Goal: Information Seeking & Learning: Compare options

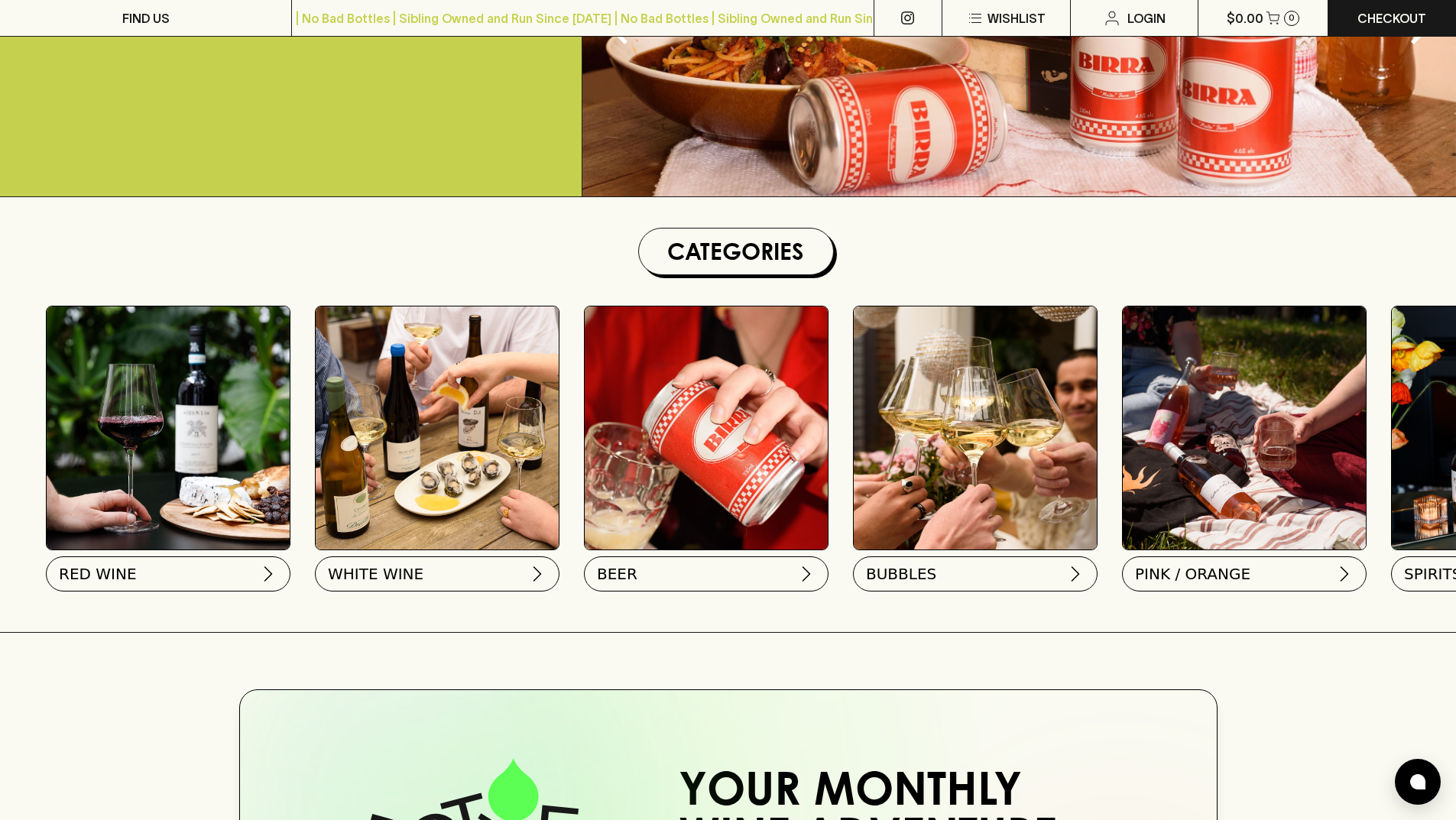
scroll to position [306, 0]
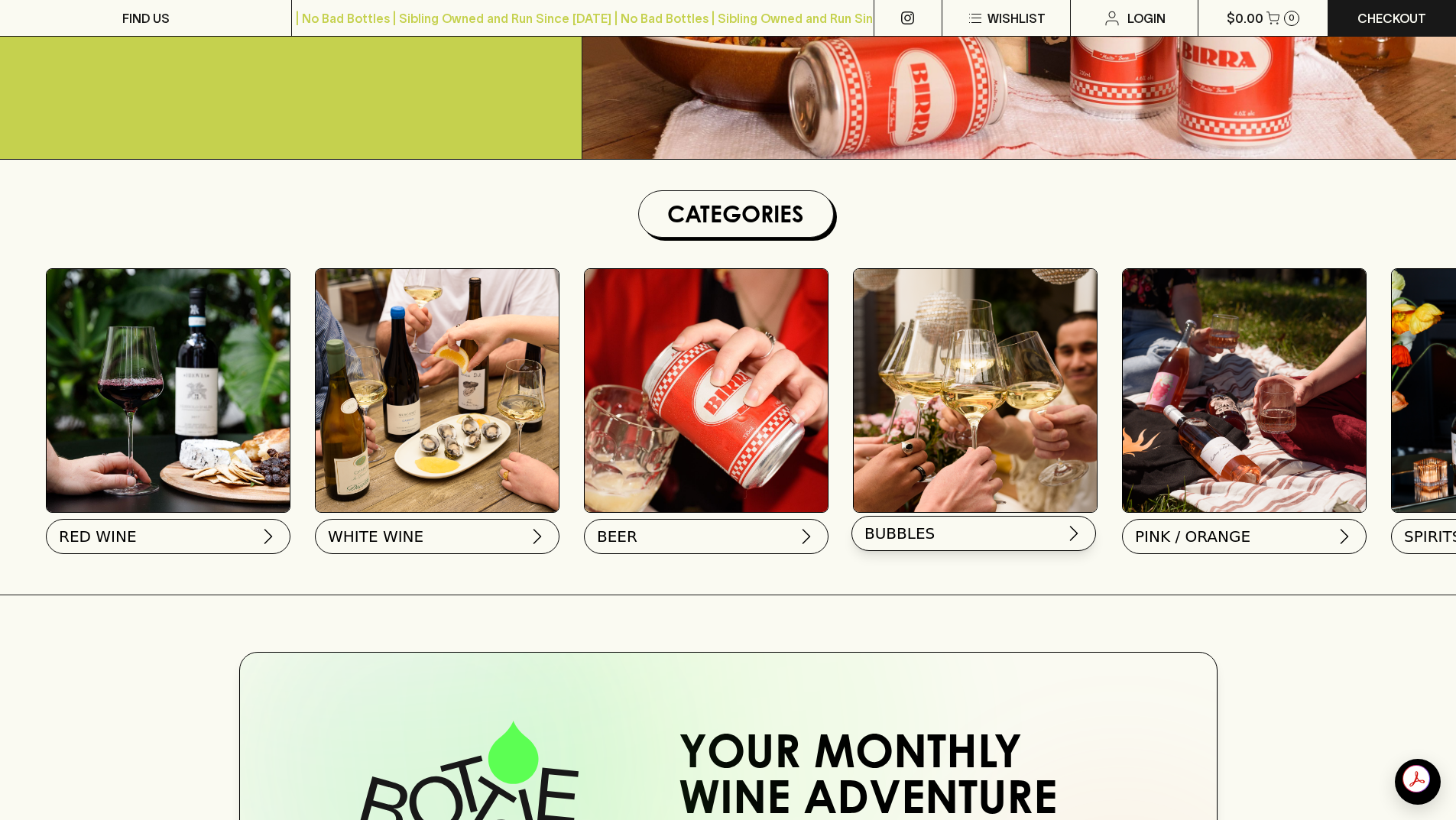
click at [916, 540] on span "BUBBLES" at bounding box center [899, 534] width 70 height 22
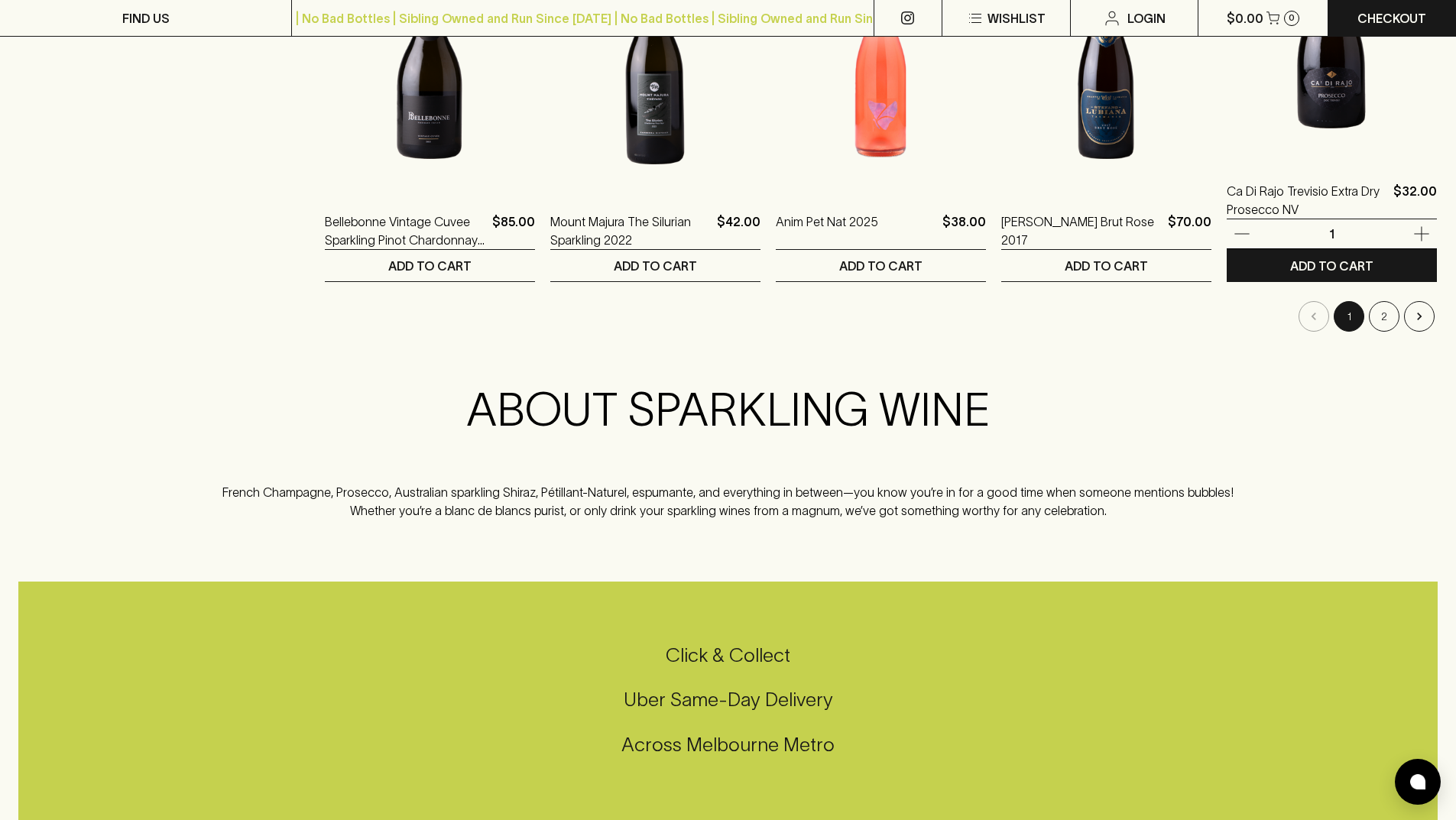
scroll to position [1605, 0]
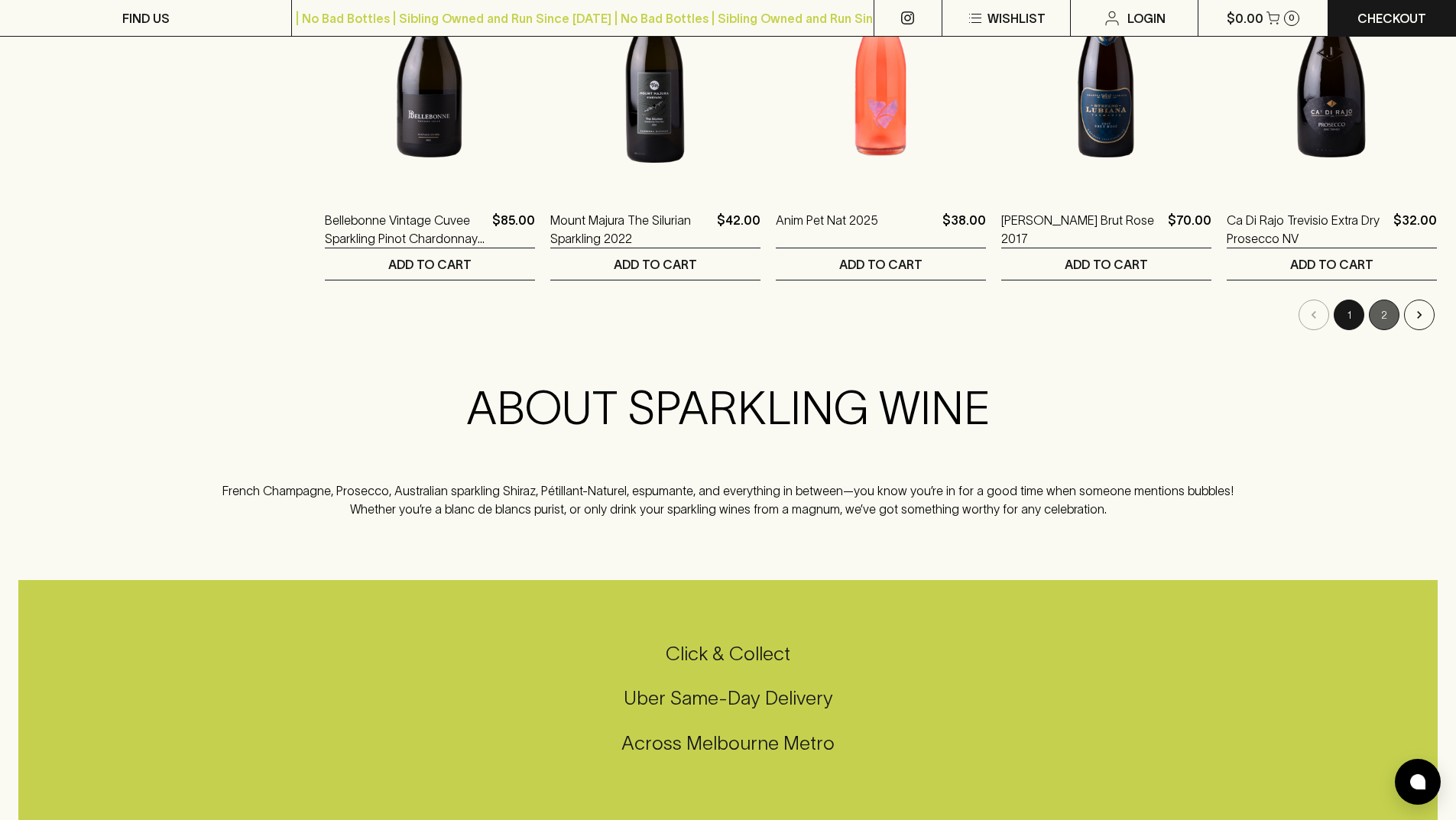
click at [1379, 319] on button "2" at bounding box center [1384, 315] width 31 height 31
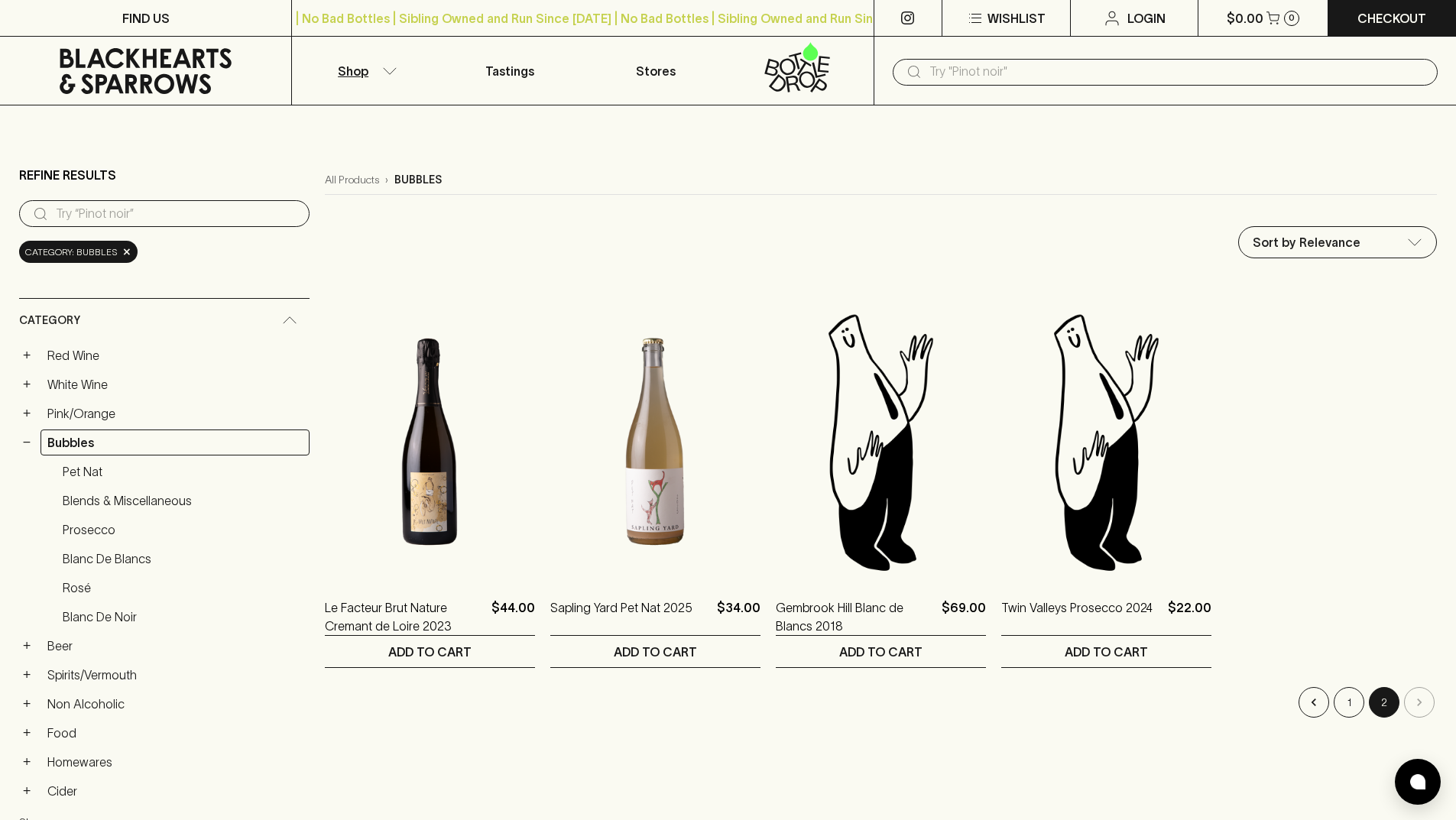
click at [91, 352] on link "Red Wine" at bounding box center [175, 355] width 269 height 26
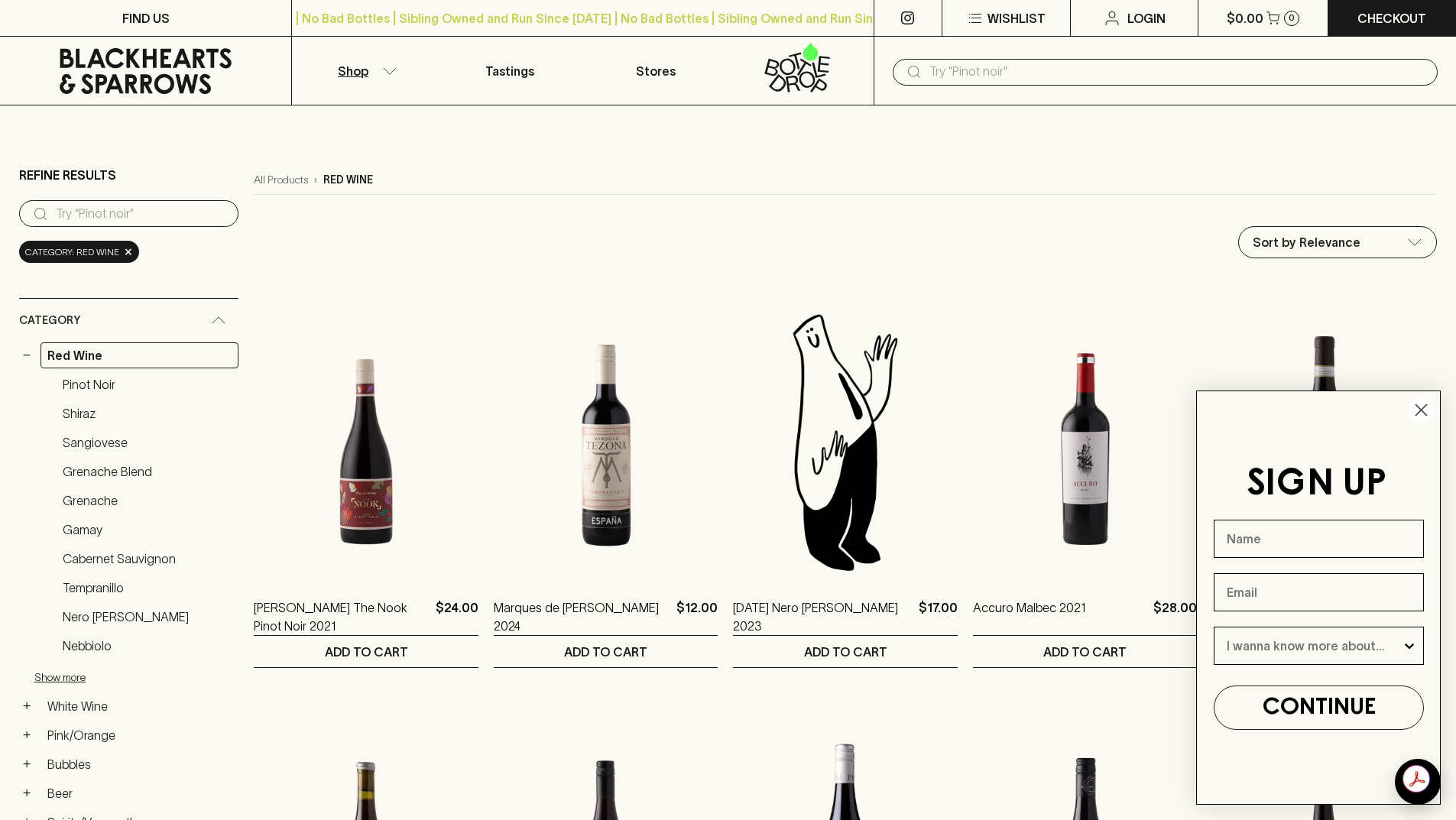
click at [118, 383] on link "Pinot Noir" at bounding box center [146, 384] width 183 height 26
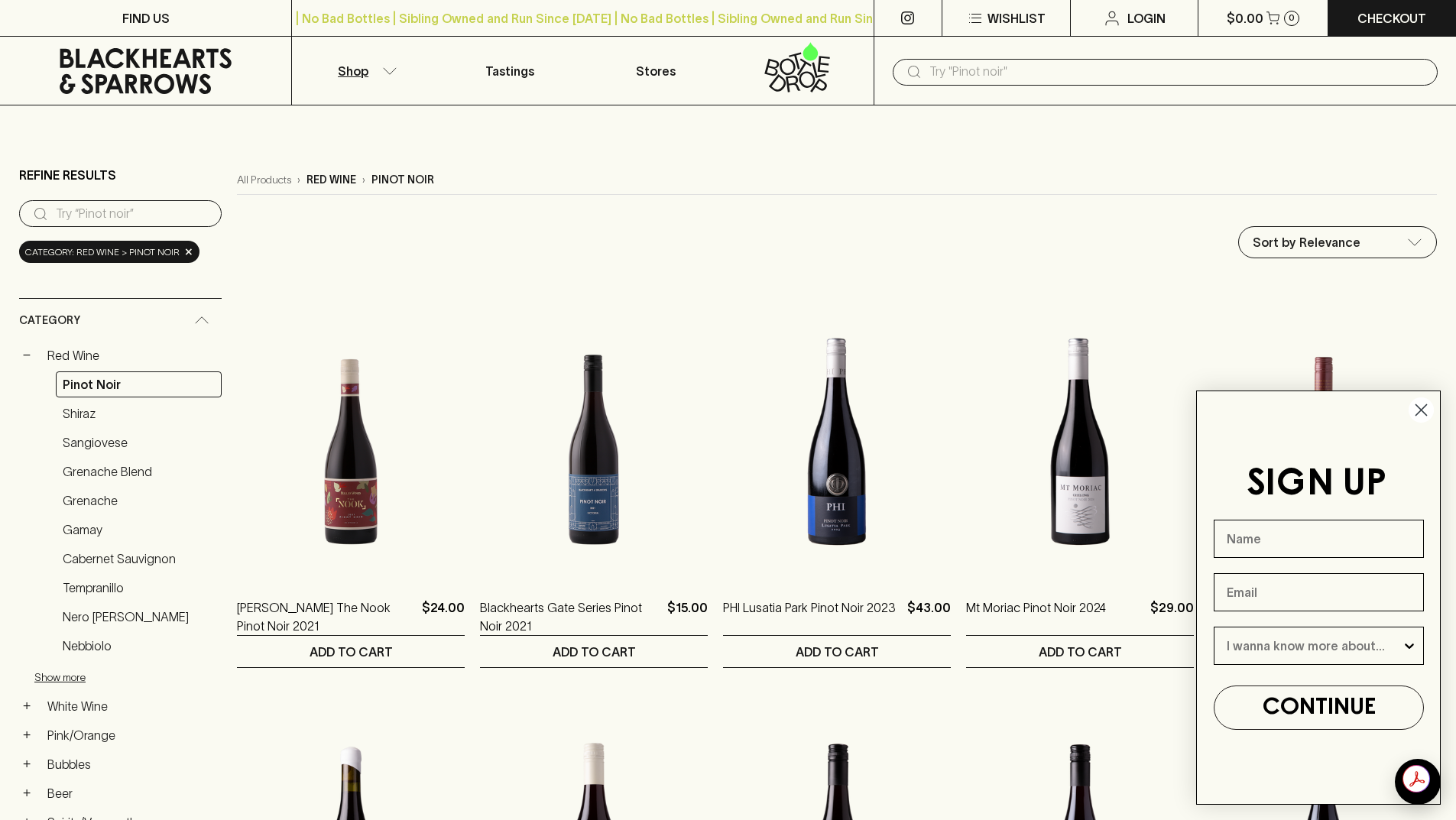
click at [1429, 410] on circle "Close dialog" at bounding box center [1421, 410] width 25 height 25
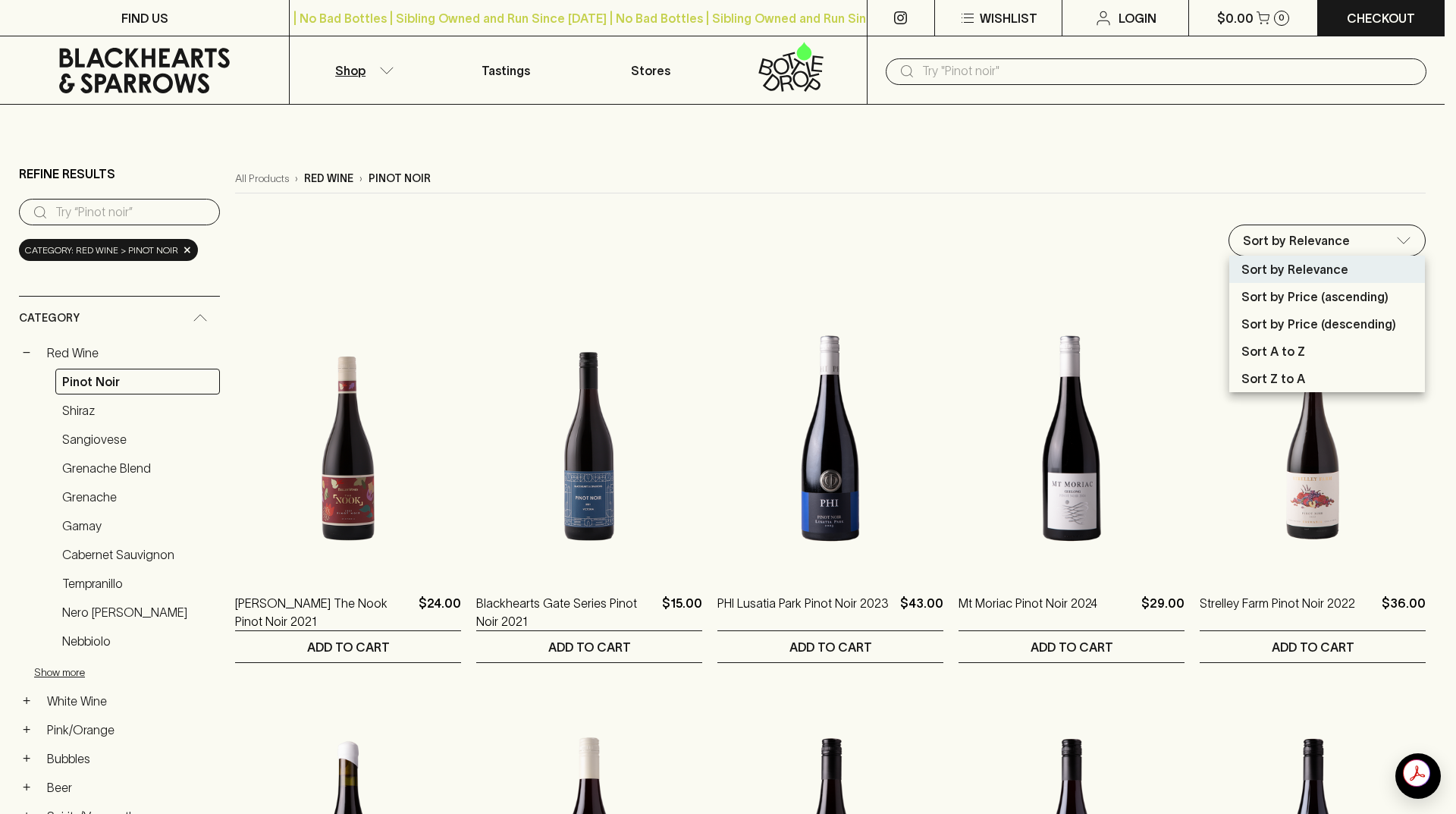
click at [1337, 297] on p "Sort by Price (ascending)" at bounding box center [1315, 297] width 147 height 18
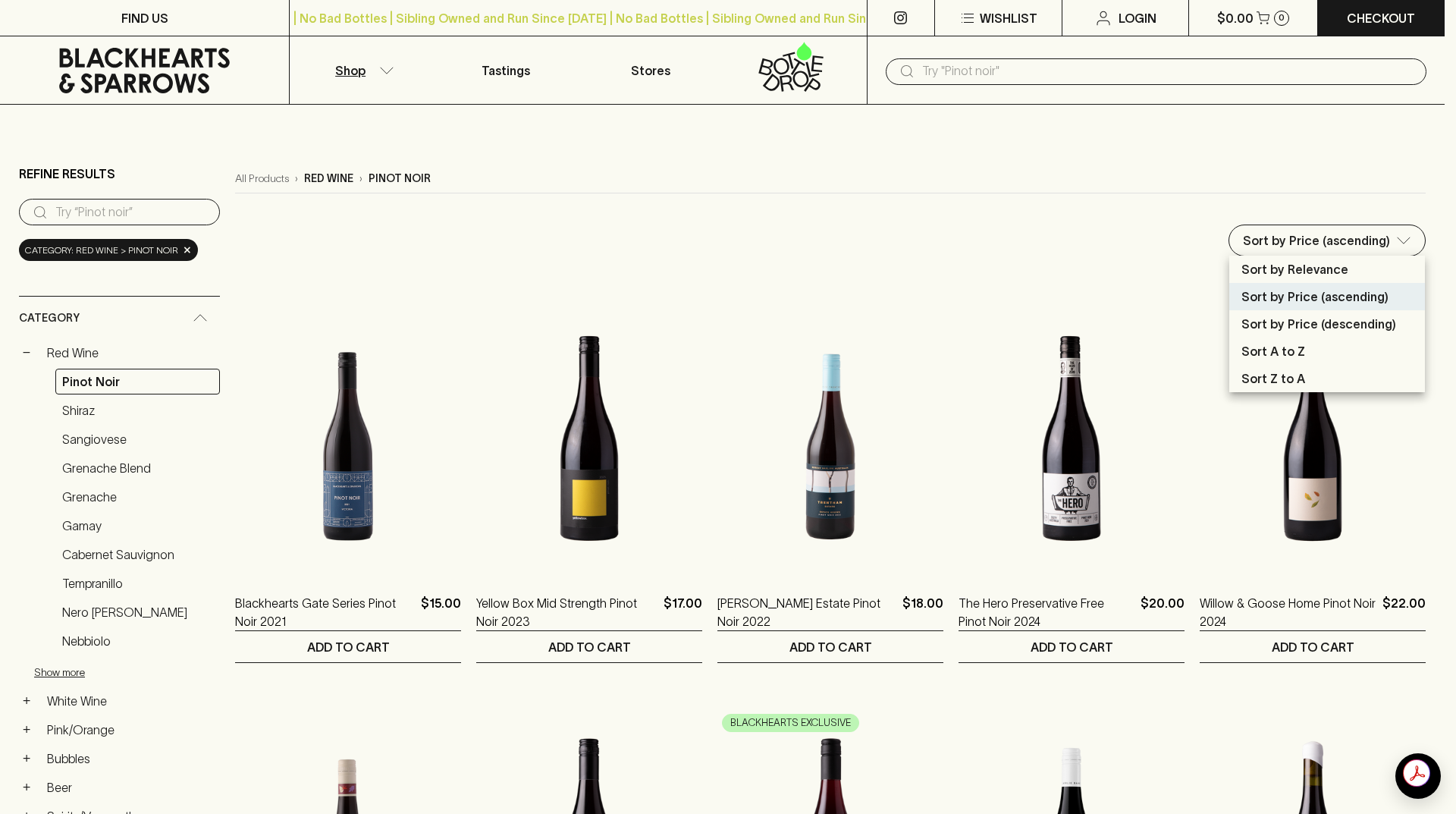
click at [1360, 328] on p "Sort by Price (descending)" at bounding box center [1319, 324] width 155 height 18
type input "price:desc"
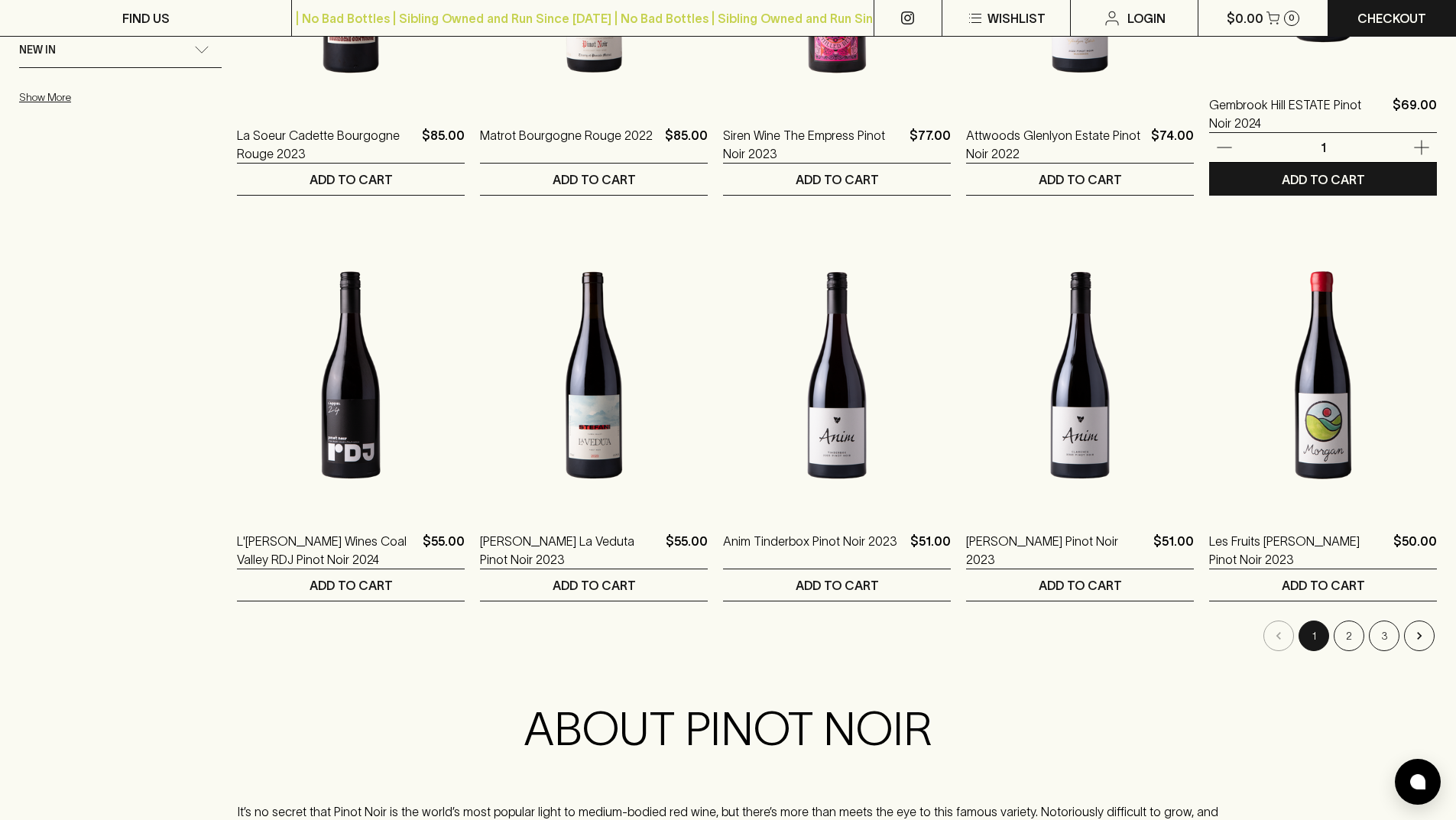
scroll to position [1299, 0]
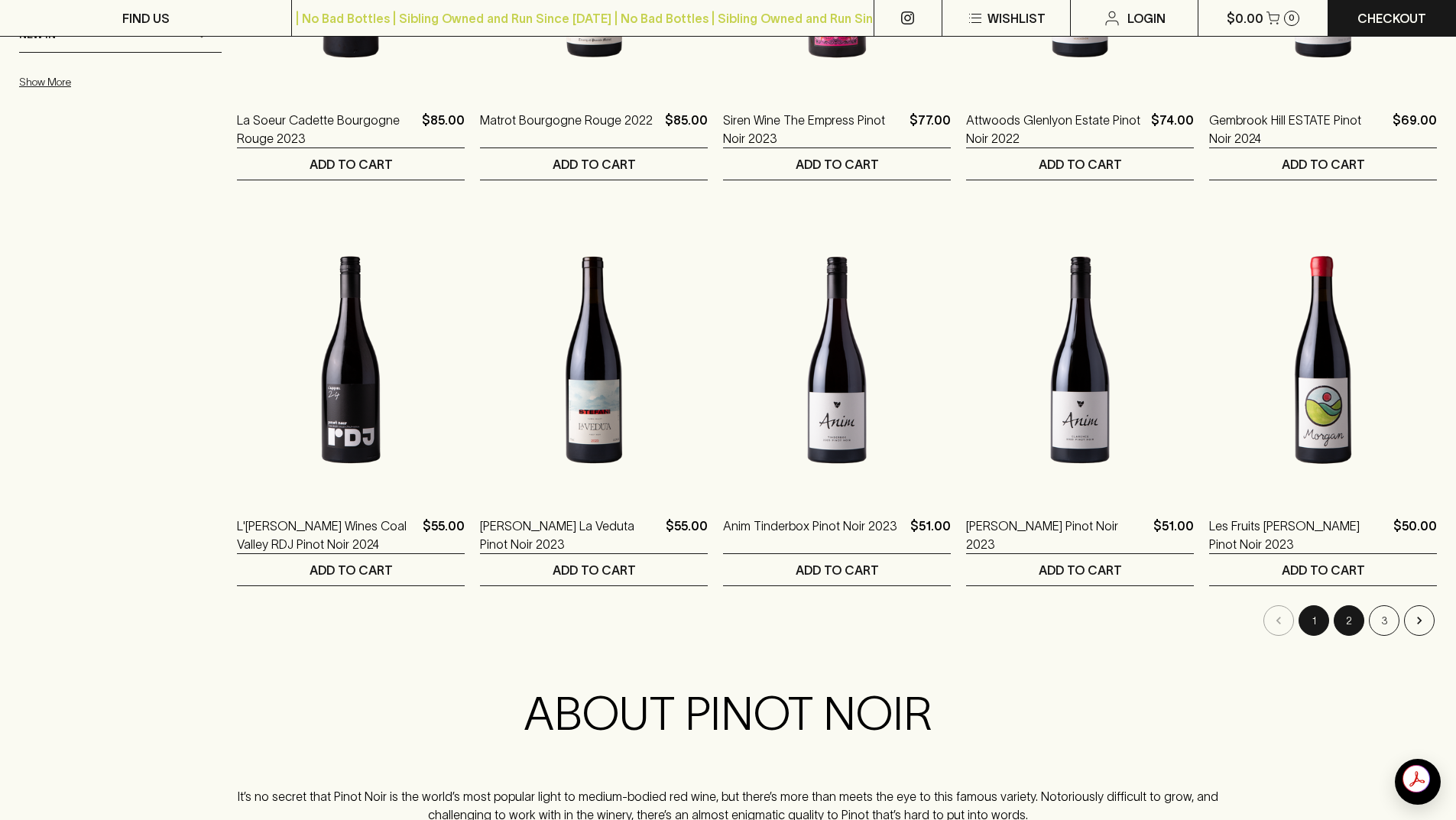
click at [1350, 622] on button "2" at bounding box center [1350, 621] width 31 height 31
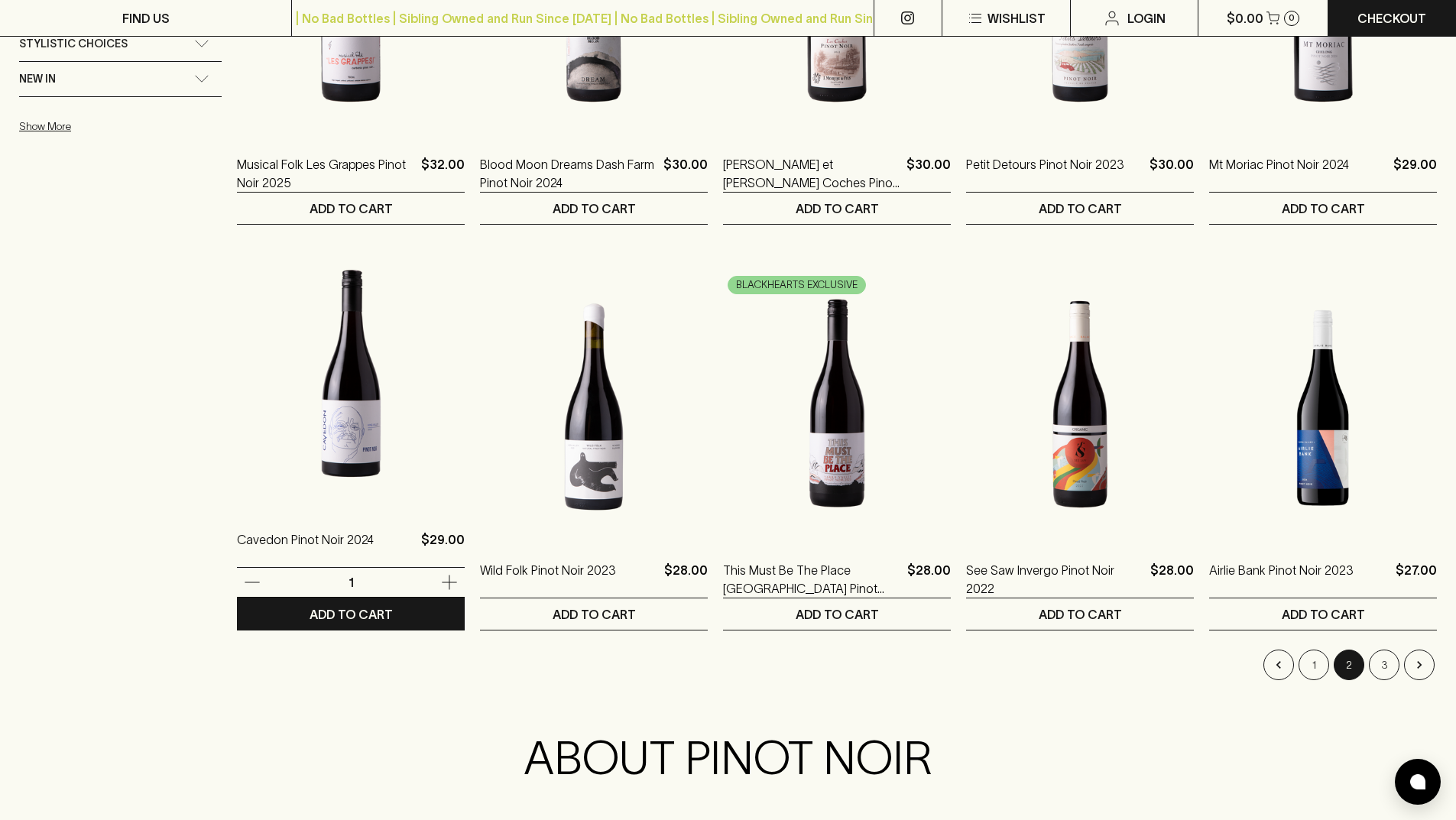
scroll to position [1299, 0]
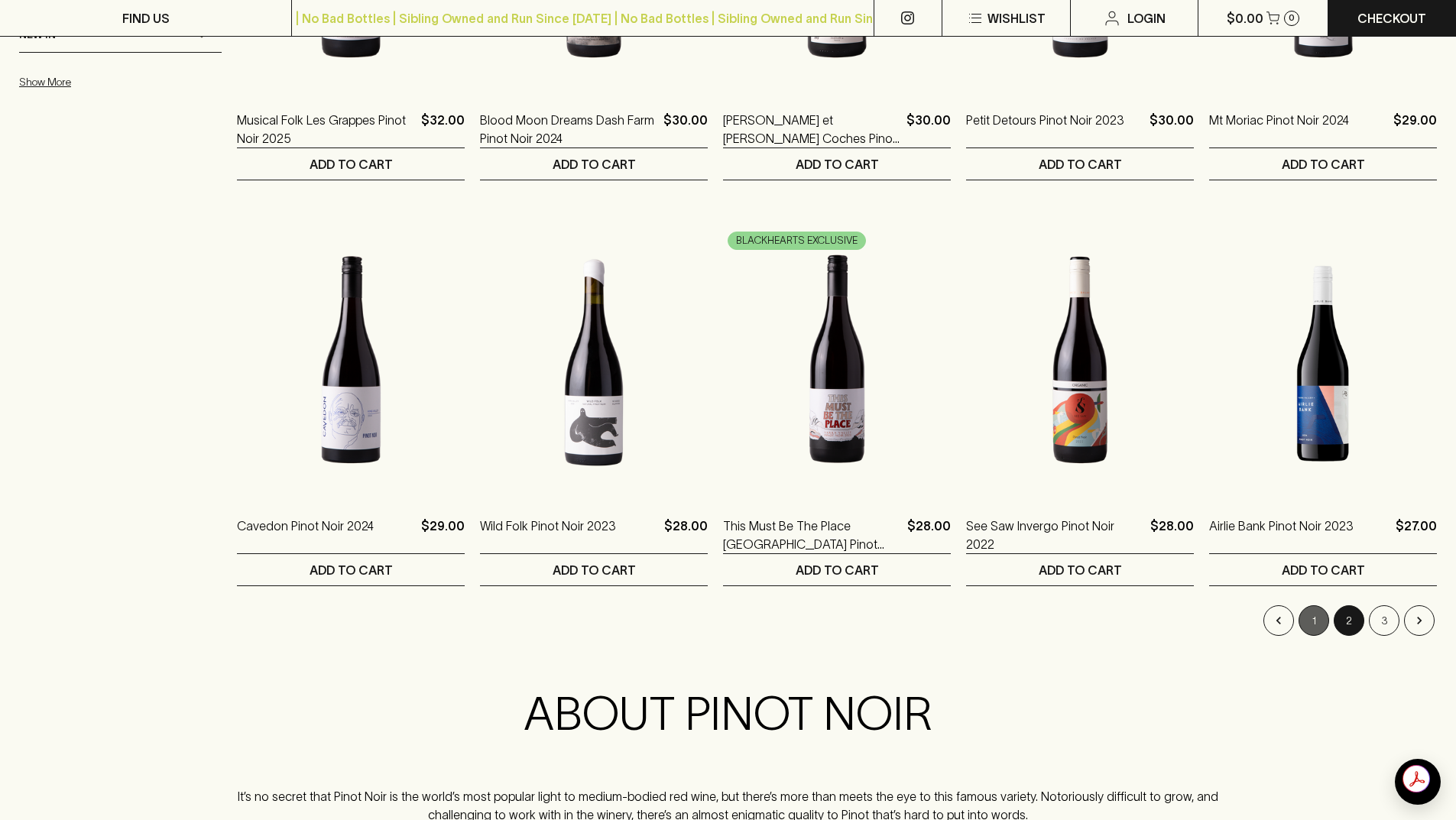
click at [1310, 615] on button "1" at bounding box center [1314, 621] width 31 height 31
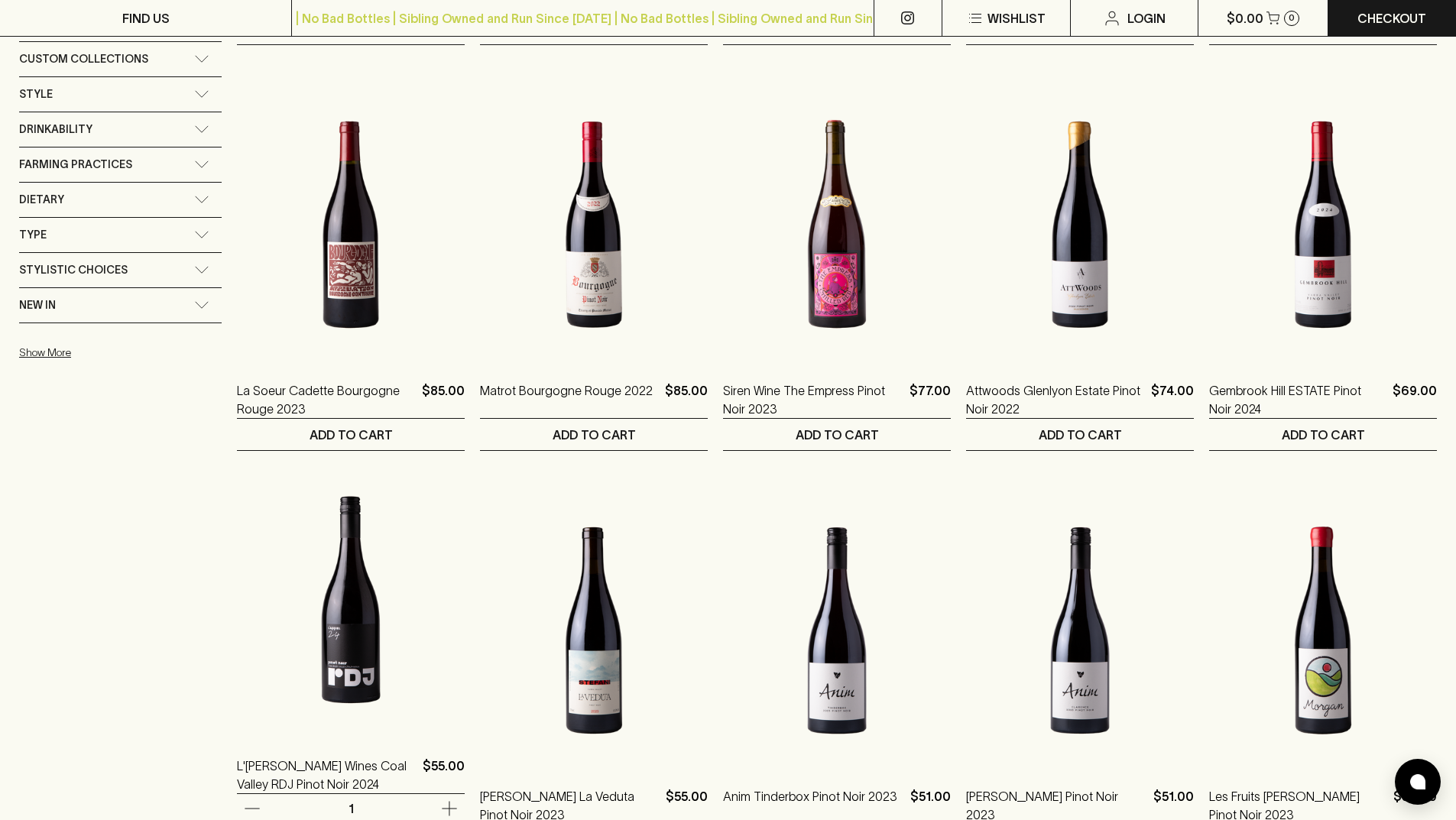
scroll to position [1070, 0]
